Goal: Navigation & Orientation: Understand site structure

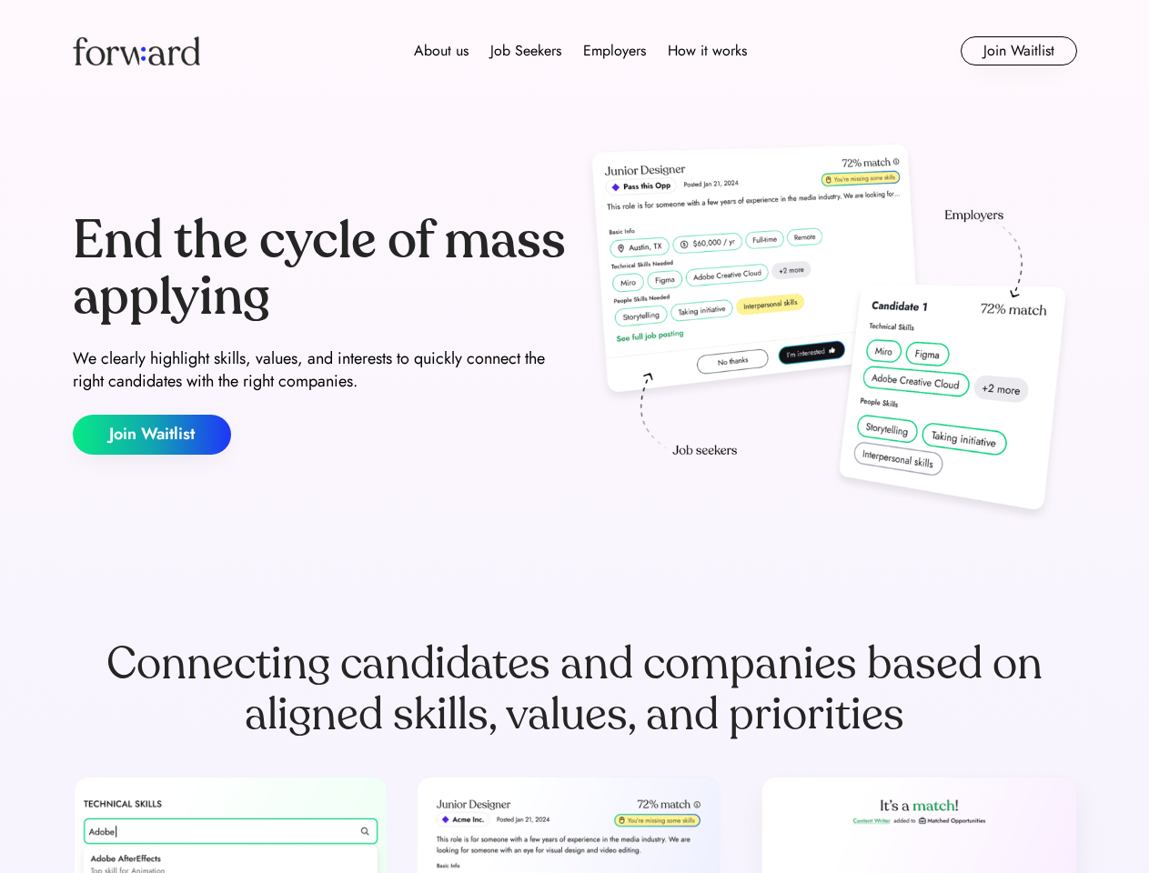
click at [574, 437] on div "End the cycle of mass applying We clearly highlight skills, values, and interes…" at bounding box center [575, 333] width 1004 height 391
click at [575, 51] on div "About us Job Seekers Employers How it works" at bounding box center [580, 51] width 717 height 22
click at [136, 51] on img at bounding box center [136, 50] width 127 height 29
click at [580, 51] on div "About us Job Seekers Employers How it works" at bounding box center [580, 51] width 717 height 22
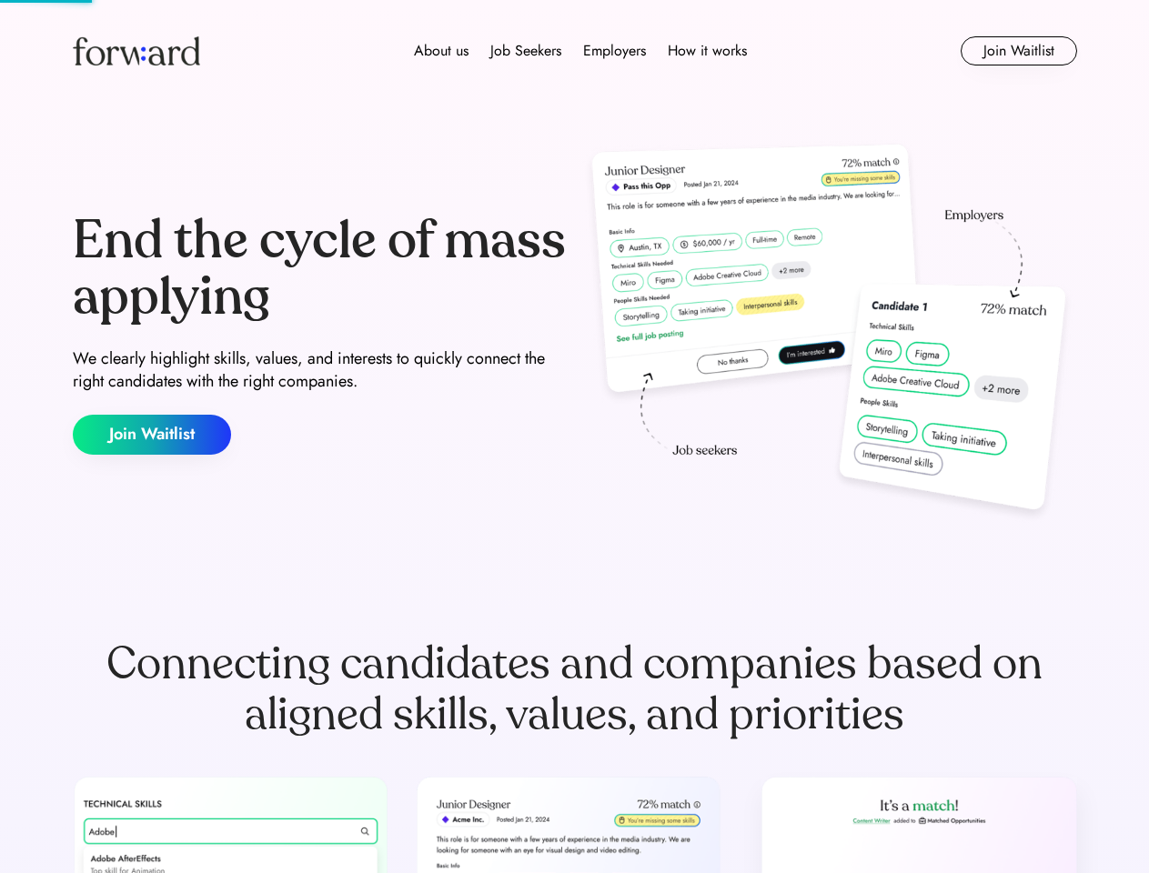
click at [441, 51] on div "About us" at bounding box center [441, 51] width 55 height 22
click at [526, 51] on div "Job Seekers" at bounding box center [525, 51] width 71 height 22
click at [614, 51] on div "Employers" at bounding box center [614, 51] width 63 height 22
click at [706, 51] on div "How it works" at bounding box center [706, 51] width 79 height 22
click at [1018, 51] on button "Join Waitlist" at bounding box center [1018, 50] width 116 height 29
